Goal: Task Accomplishment & Management: Complete application form

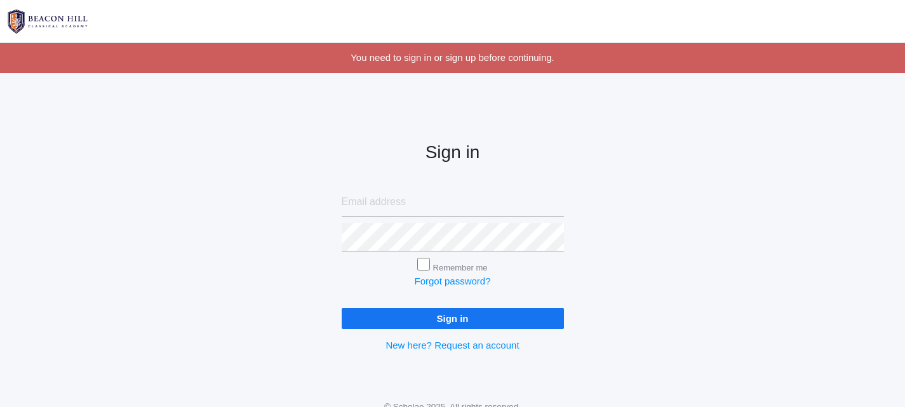
type input "[EMAIL_ADDRESS][DOMAIN_NAME]"
click at [427, 255] on form "hisgrace@gmail.com Remember me Forgot password? Sign in" at bounding box center [453, 258] width 222 height 141
click at [423, 264] on input "Remember me" at bounding box center [423, 264] width 13 height 13
checkbox input "true"
click at [418, 311] on input "Sign in" at bounding box center [453, 318] width 222 height 21
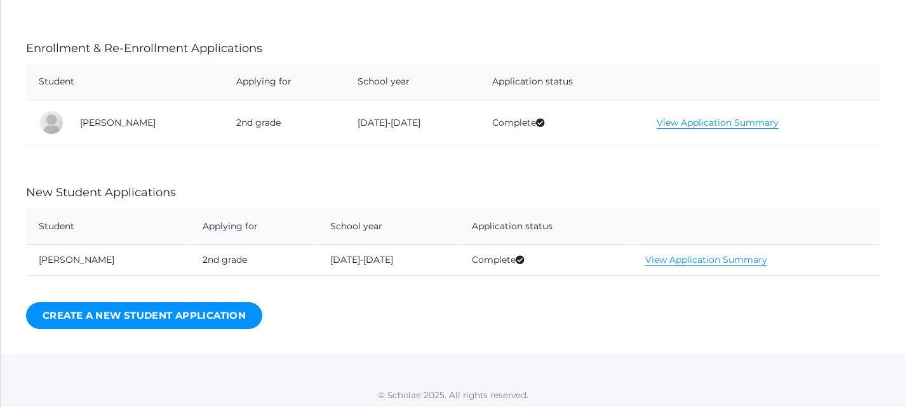
scroll to position [339, 0]
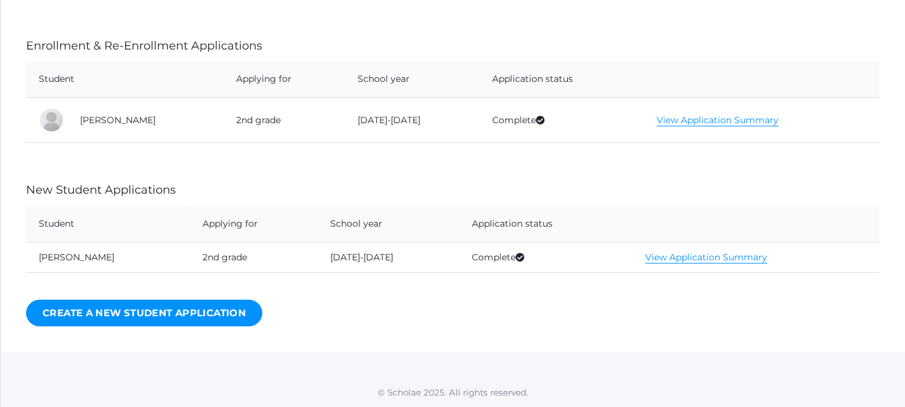
click at [661, 121] on link "View Application Summary" at bounding box center [718, 120] width 122 height 12
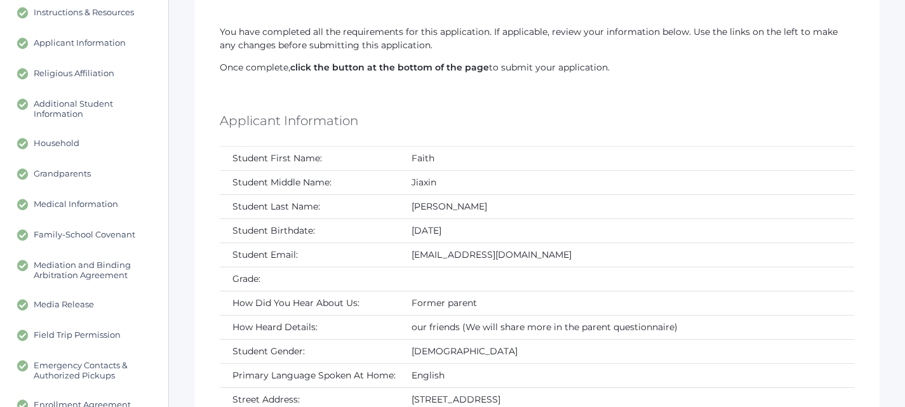
scroll to position [138, 0]
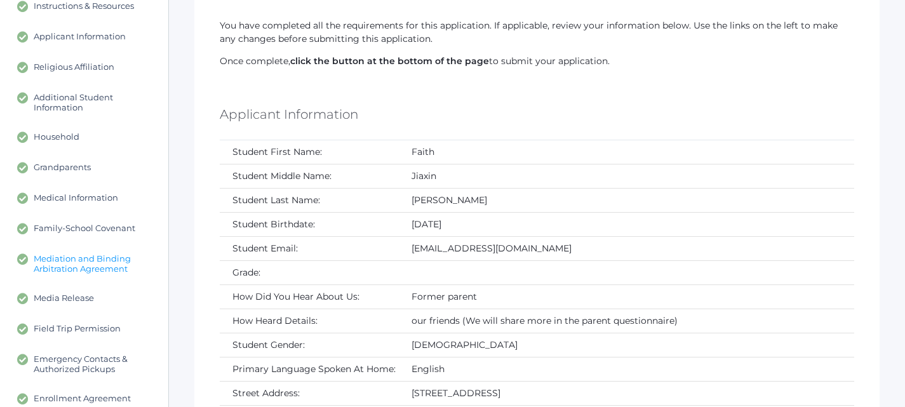
click at [108, 270] on span "Mediation and Binding Arbitration Agreement" at bounding box center [95, 263] width 122 height 20
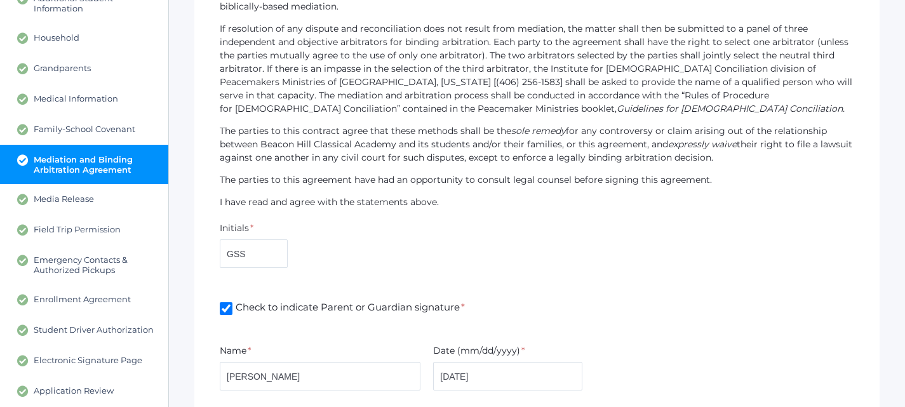
scroll to position [239, 0]
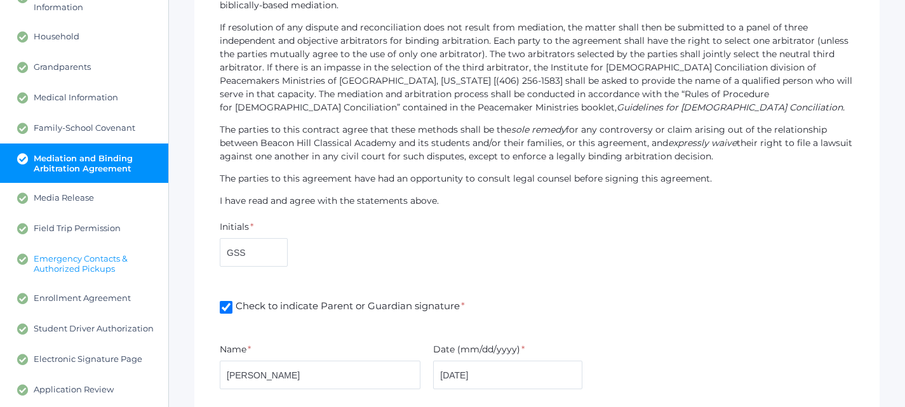
click at [97, 260] on span "Emergency Contacts & Authorized Pickups" at bounding box center [95, 263] width 122 height 20
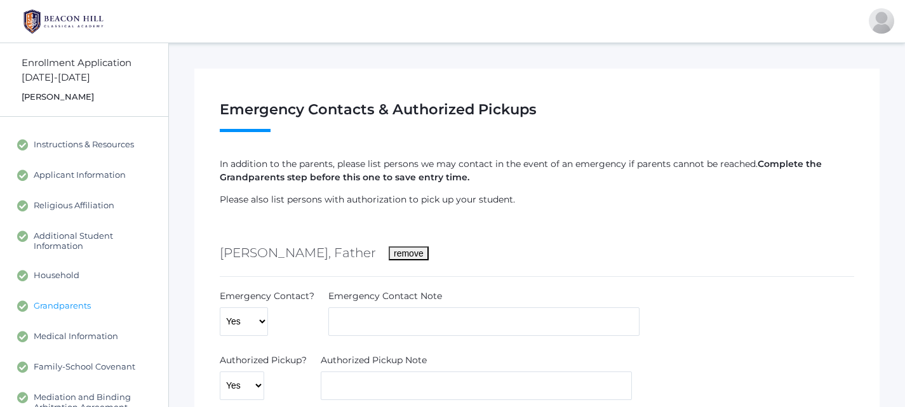
click at [74, 306] on span "Grandparents" at bounding box center [62, 305] width 57 height 11
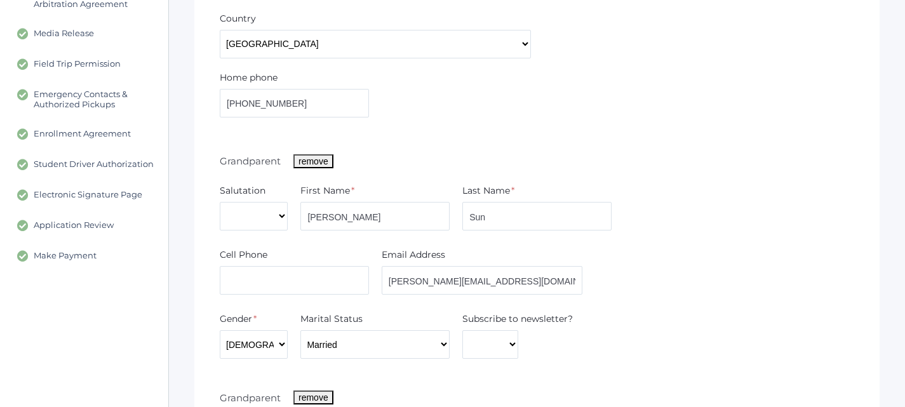
scroll to position [434, 0]
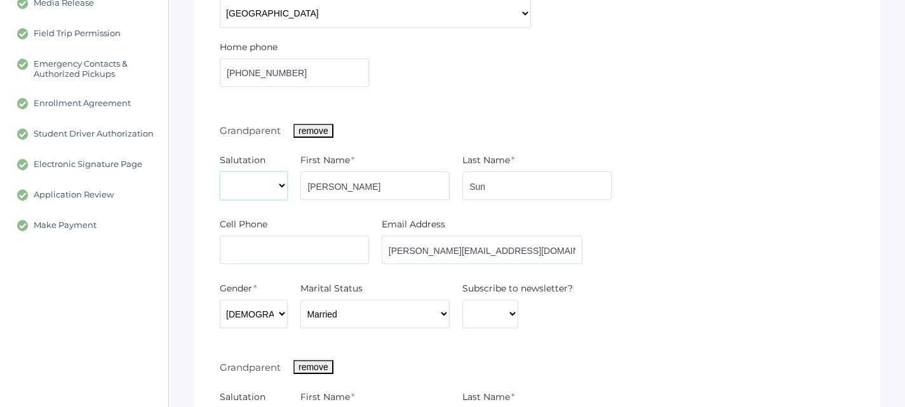
click at [283, 192] on select "Mr. Mrs. Miss Ms. Dr." at bounding box center [254, 185] width 68 height 29
click at [748, 140] on div "Grandparent remove Salutation Mr. Mrs. Miss Ms. Dr. First Name * [PERSON_NAME] …" at bounding box center [537, 223] width 635 height 211
drag, startPoint x: 904, startPoint y: 229, endPoint x: 897, endPoint y: 268, distance: 39.5
click at [897, 268] on div "Grandparents Step 6 / 17 ( see hide steps) [PERSON_NAME] 2nd grade Are there Gr…" at bounding box center [537, 168] width 736 height 1119
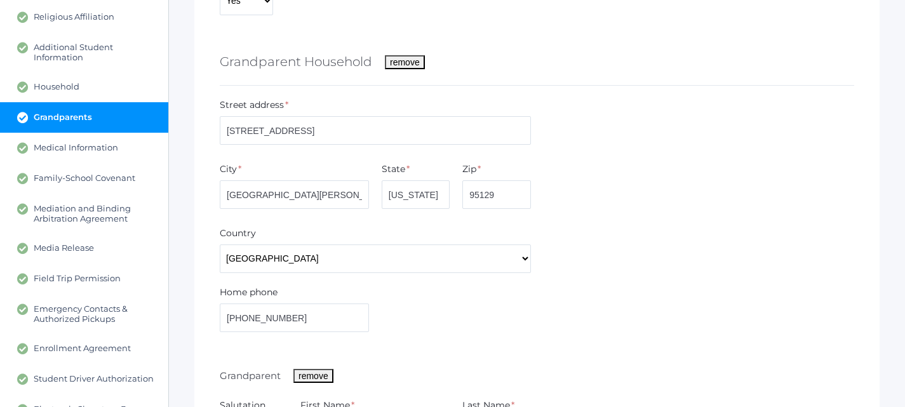
scroll to position [180, 0]
